Goal: Find specific page/section: Find specific page/section

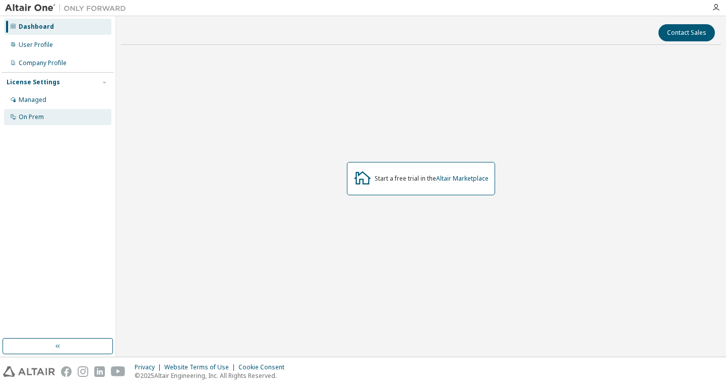
click at [50, 110] on div "On Prem" at bounding box center [57, 117] width 107 height 16
